Goal: Task Accomplishment & Management: Complete application form

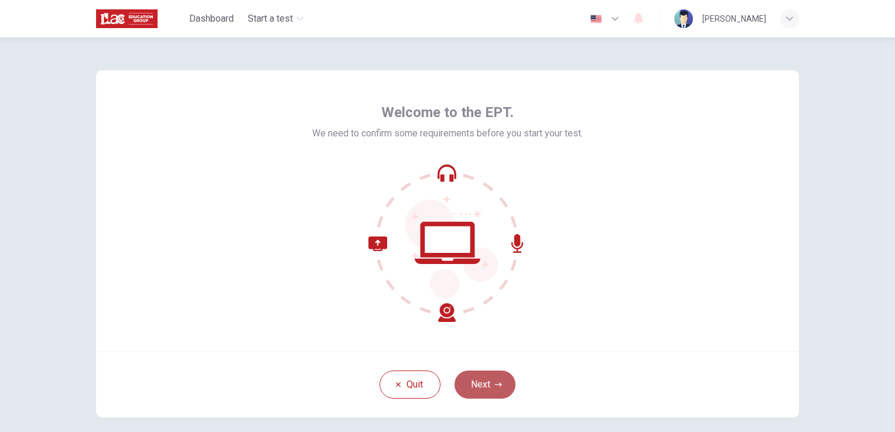
click at [497, 389] on button "Next" at bounding box center [484, 385] width 61 height 28
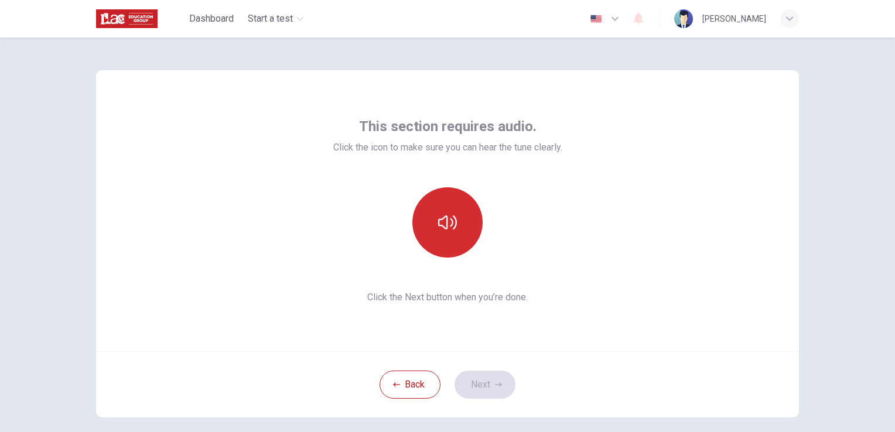
click at [443, 226] on icon "button" at bounding box center [447, 222] width 19 height 19
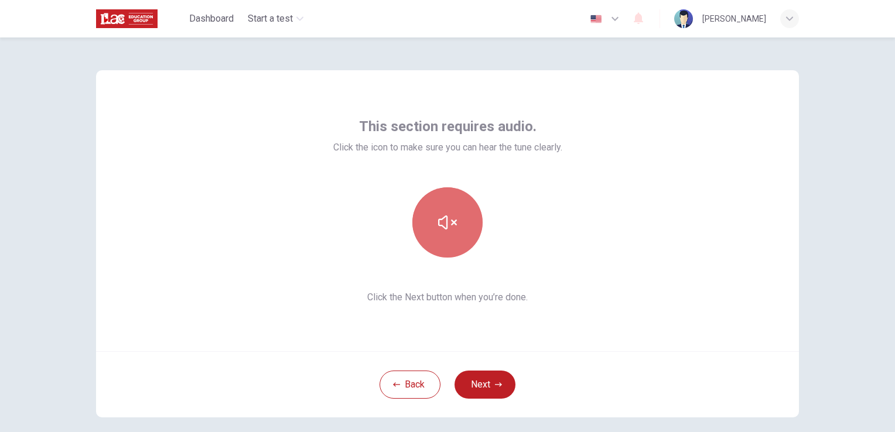
click at [443, 226] on icon "button" at bounding box center [447, 222] width 19 height 14
click at [443, 225] on icon "button" at bounding box center [447, 222] width 19 height 19
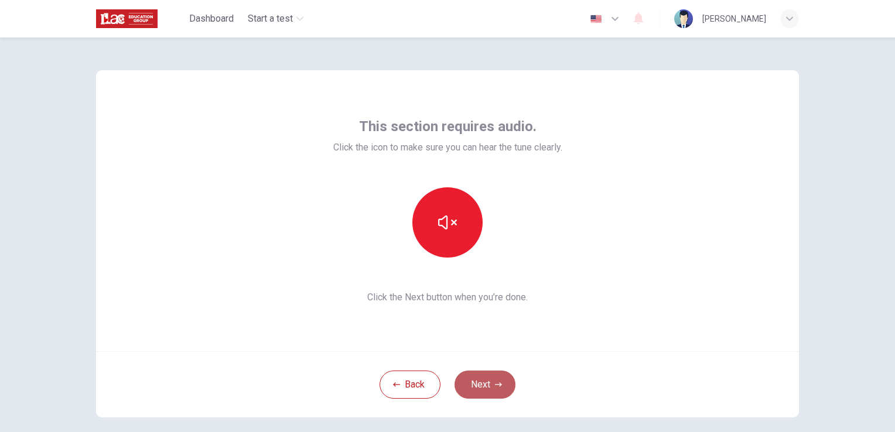
click at [490, 386] on button "Next" at bounding box center [484, 385] width 61 height 28
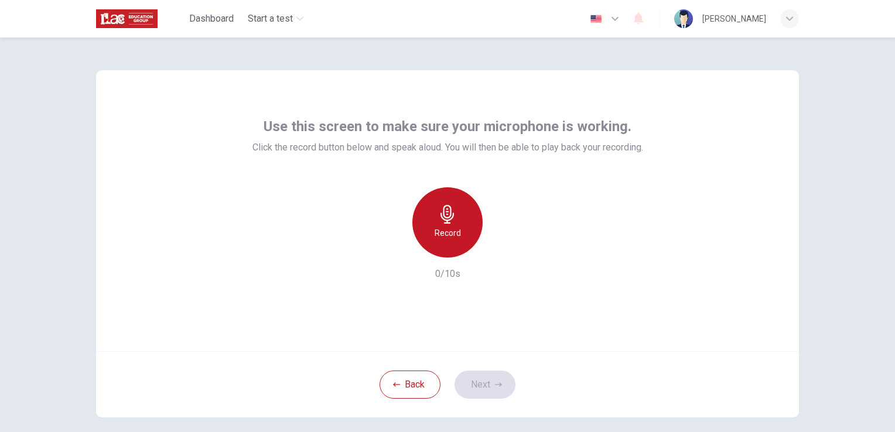
click at [447, 224] on div "Record" at bounding box center [447, 222] width 70 height 70
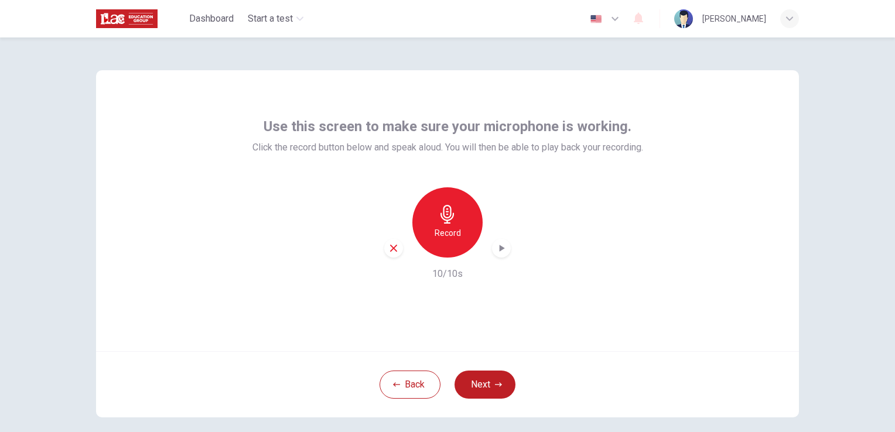
click at [499, 249] on icon "button" at bounding box center [501, 248] width 5 height 7
click at [480, 381] on button "Next" at bounding box center [484, 385] width 61 height 28
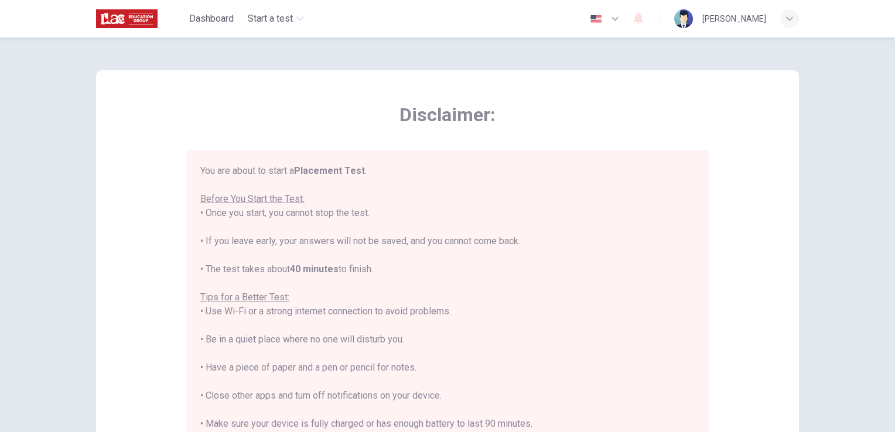
click at [602, 279] on div "You are about to start a Placement Test . Before You Start the Test: • Once you…" at bounding box center [447, 325] width 494 height 323
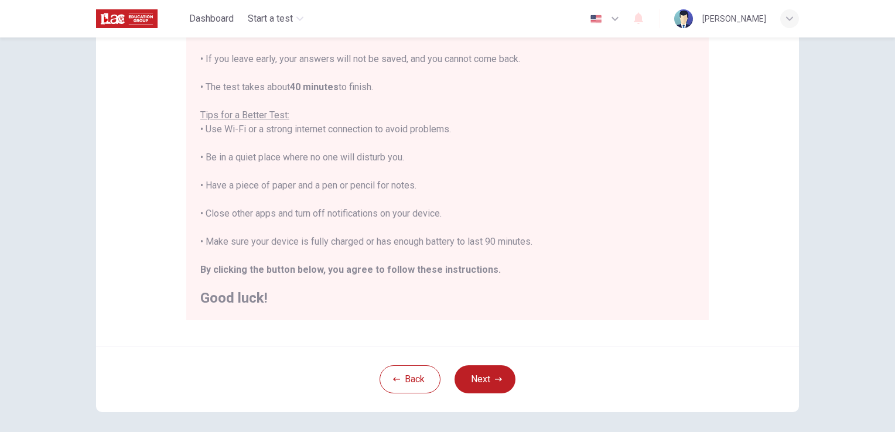
scroll to position [168, 0]
click at [405, 378] on button "Back" at bounding box center [409, 380] width 61 height 28
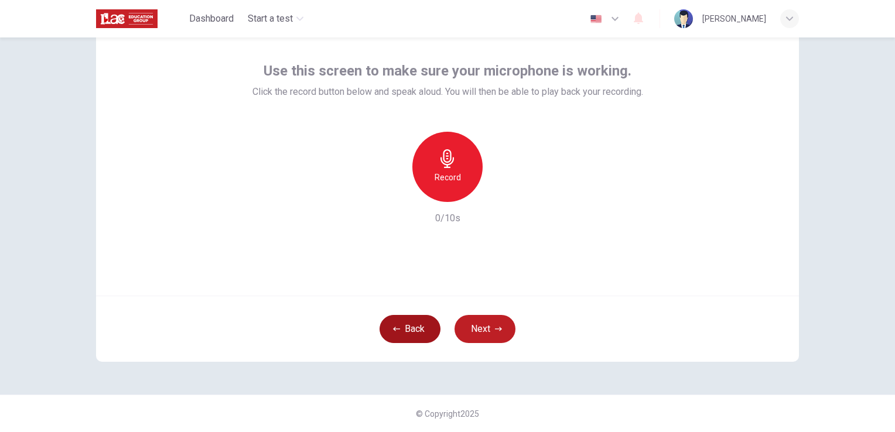
scroll to position [55, 0]
click at [399, 339] on button "Back" at bounding box center [409, 330] width 61 height 28
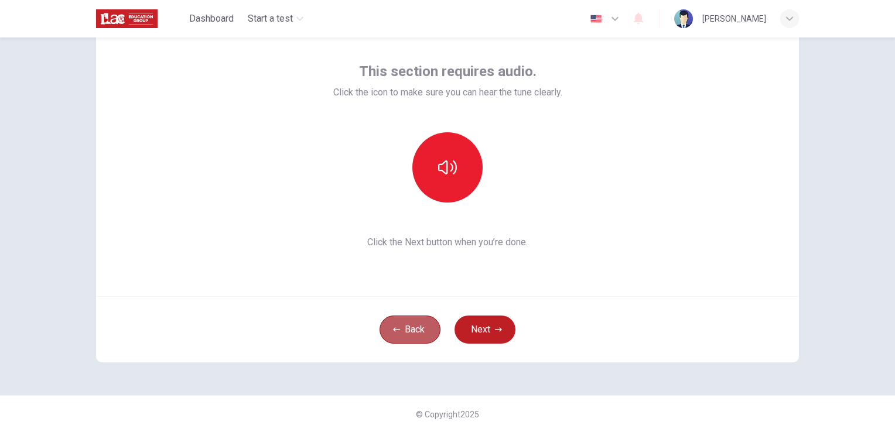
click at [416, 331] on button "Back" at bounding box center [409, 330] width 61 height 28
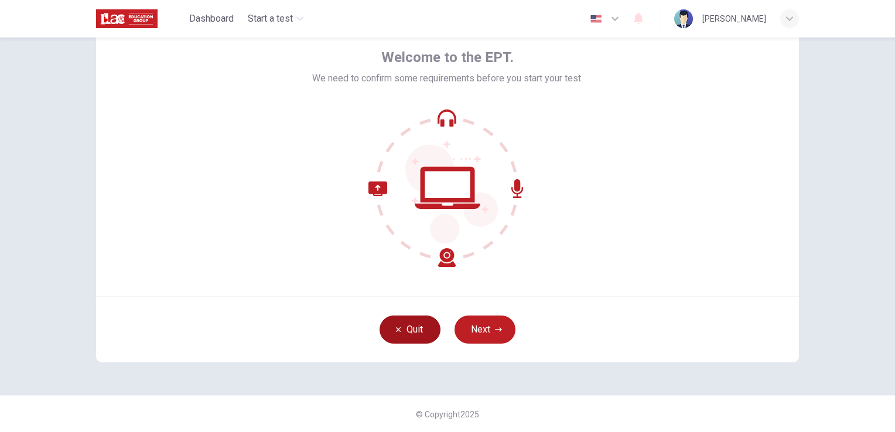
click at [416, 331] on button "Quit" at bounding box center [409, 330] width 61 height 28
